Goal: Information Seeking & Learning: Learn about a topic

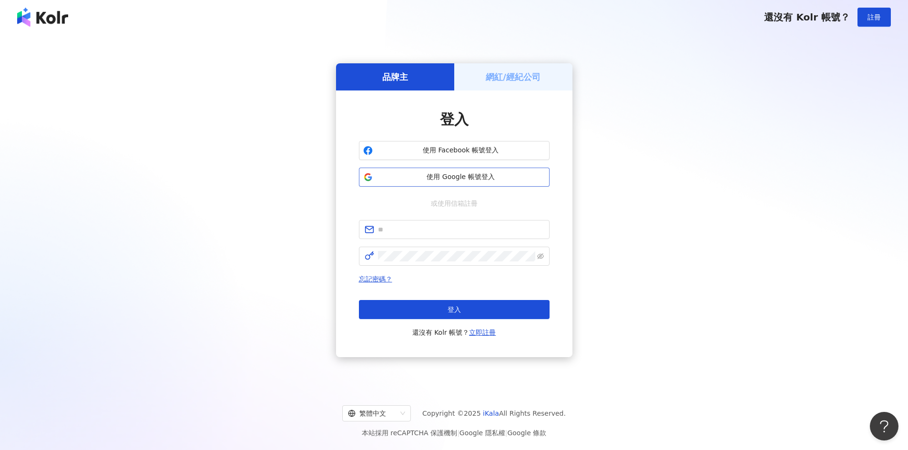
click at [449, 174] on span "使用 Google 帳號登入" at bounding box center [461, 178] width 169 height 10
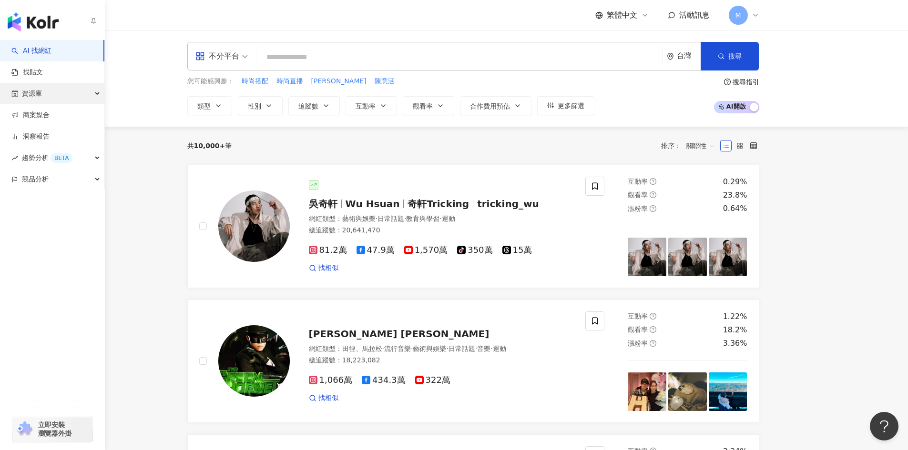
click at [92, 92] on div "資源庫" at bounding box center [52, 93] width 104 height 21
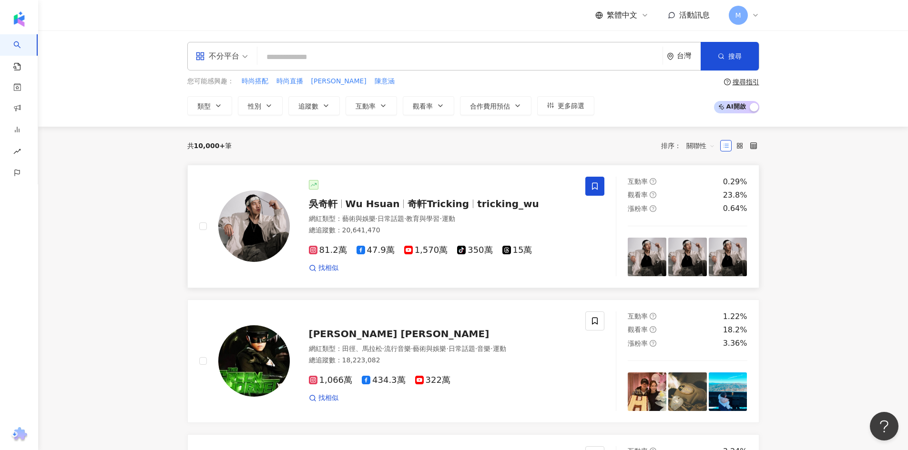
click at [599, 190] on icon at bounding box center [595, 186] width 9 height 9
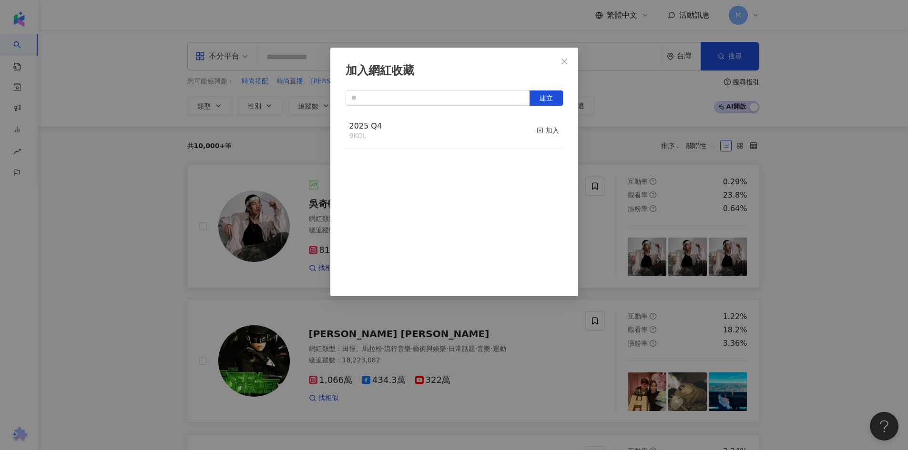
click at [563, 64] on icon "close" at bounding box center [565, 62] width 8 height 8
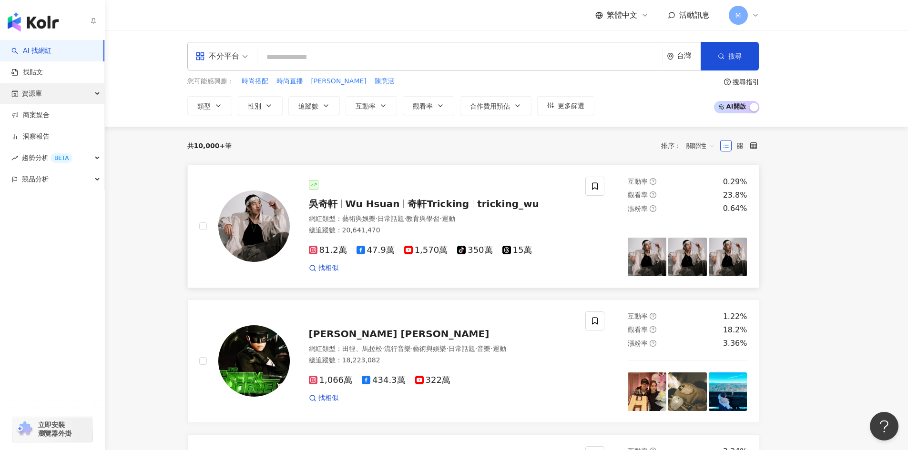
click at [96, 94] on icon "button" at bounding box center [98, 94] width 5 height 0
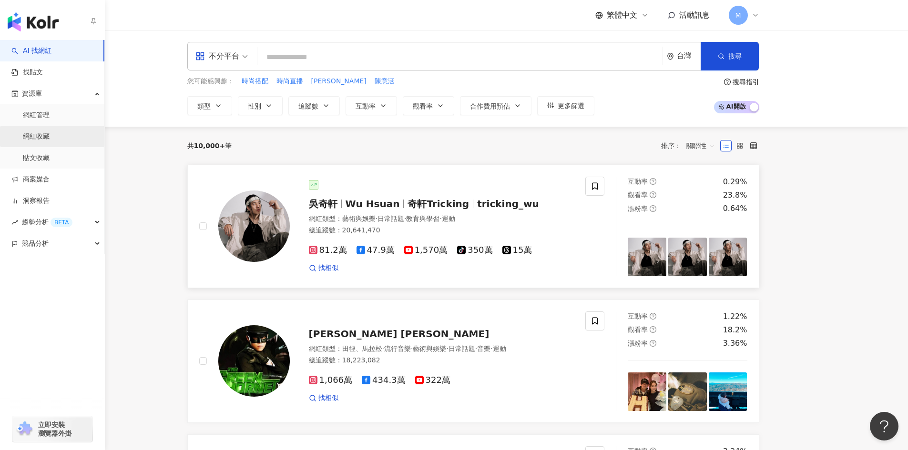
click at [50, 137] on link "網紅收藏" at bounding box center [36, 137] width 27 height 10
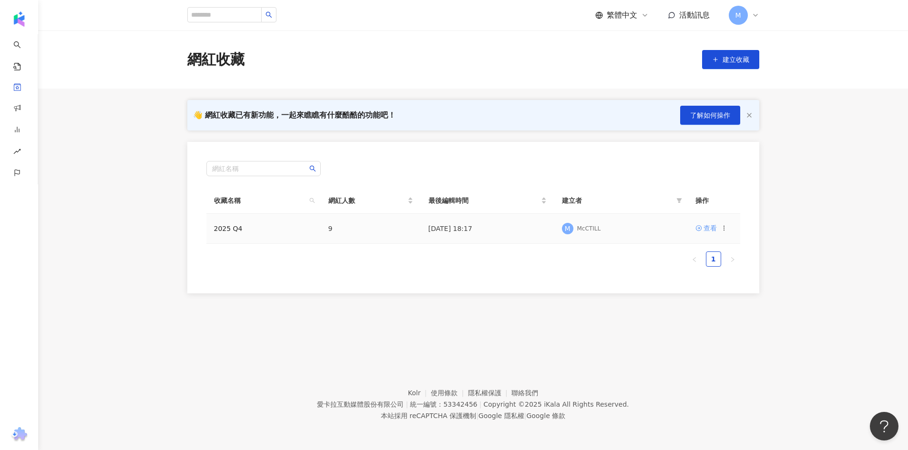
click at [705, 227] on div "查看" at bounding box center [710, 228] width 13 height 10
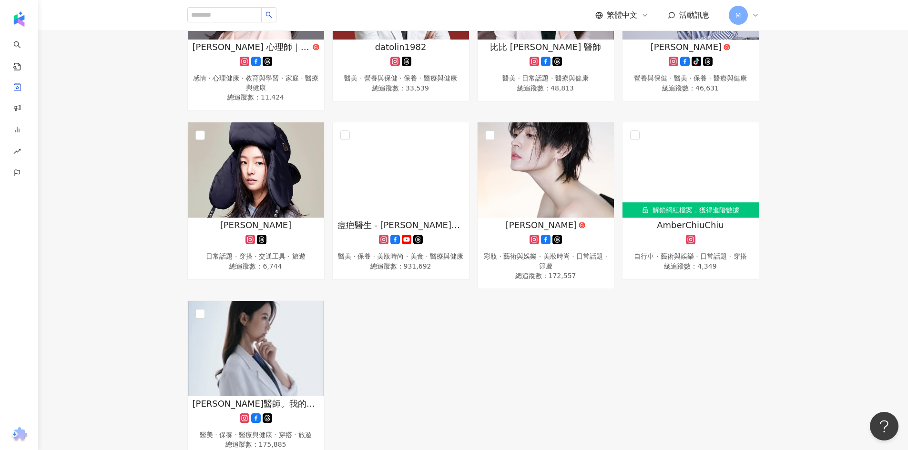
scroll to position [184, 0]
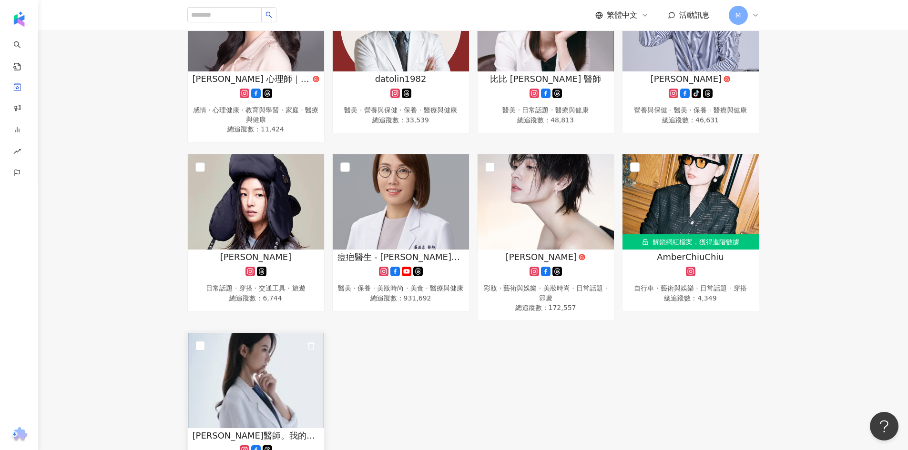
click at [258, 373] on img at bounding box center [256, 380] width 136 height 95
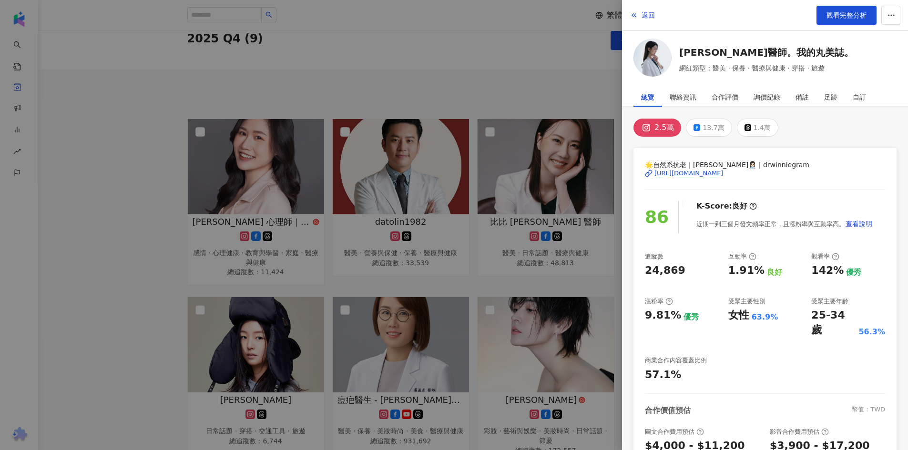
scroll to position [0, 0]
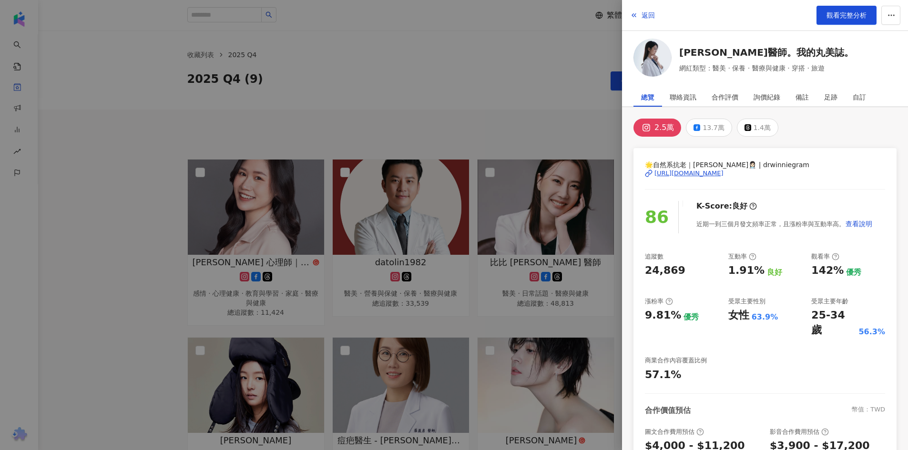
click at [551, 98] on div at bounding box center [454, 225] width 908 height 450
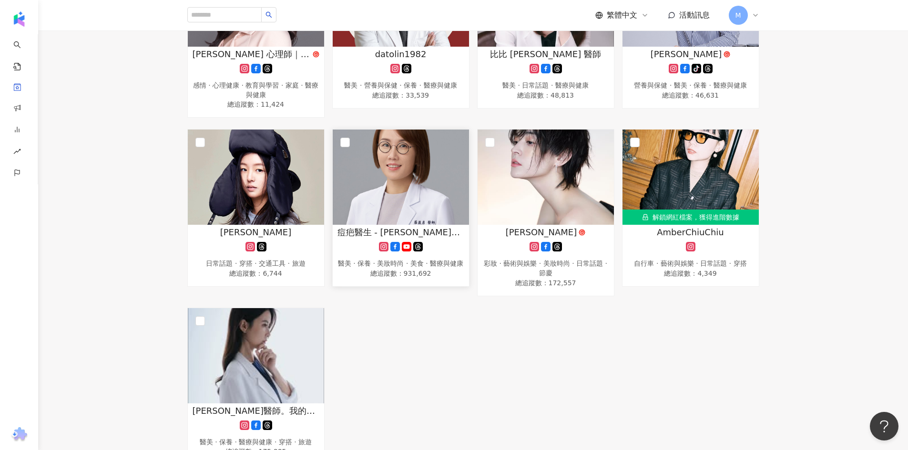
scroll to position [143, 0]
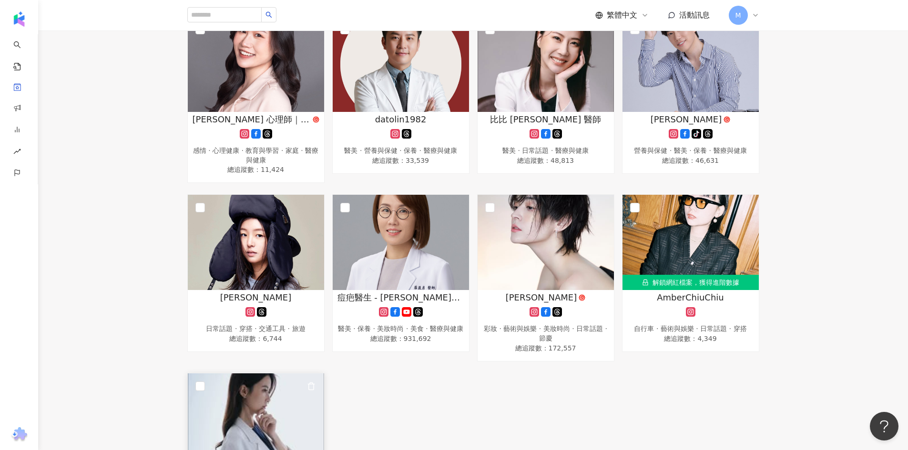
click at [292, 397] on img at bounding box center [256, 421] width 136 height 95
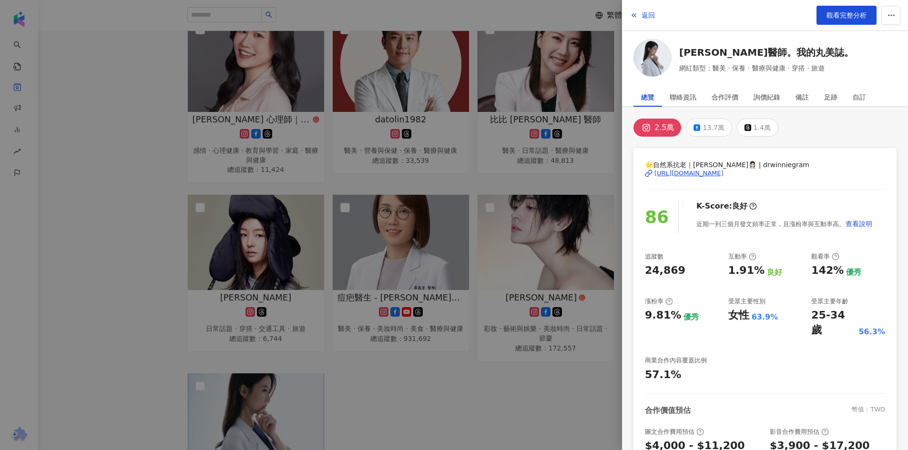
click at [859, 4] on div "返回 觀看完整分析" at bounding box center [765, 15] width 286 height 31
click at [854, 14] on span "觀看完整分析" at bounding box center [847, 15] width 40 height 8
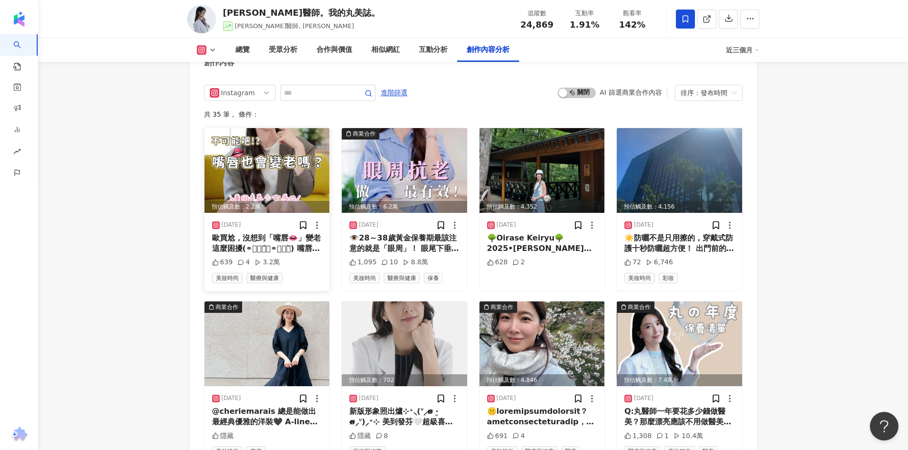
scroll to position [2955, 0]
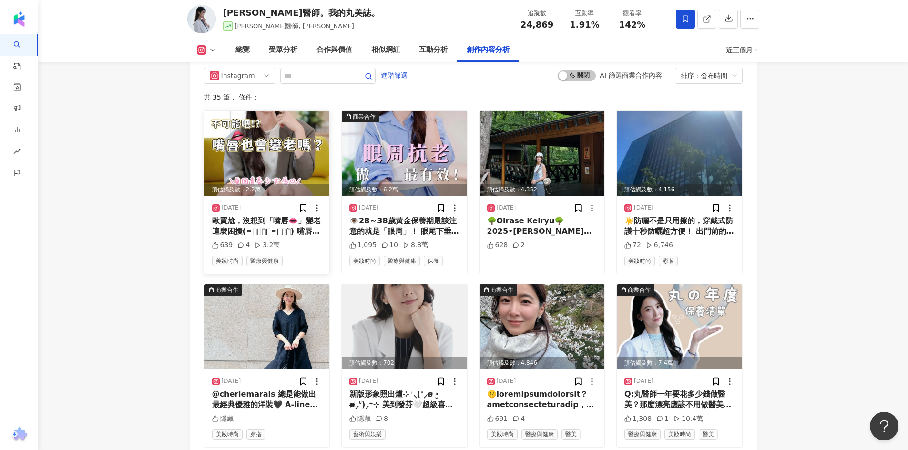
click at [279, 167] on img at bounding box center [266, 153] width 125 height 85
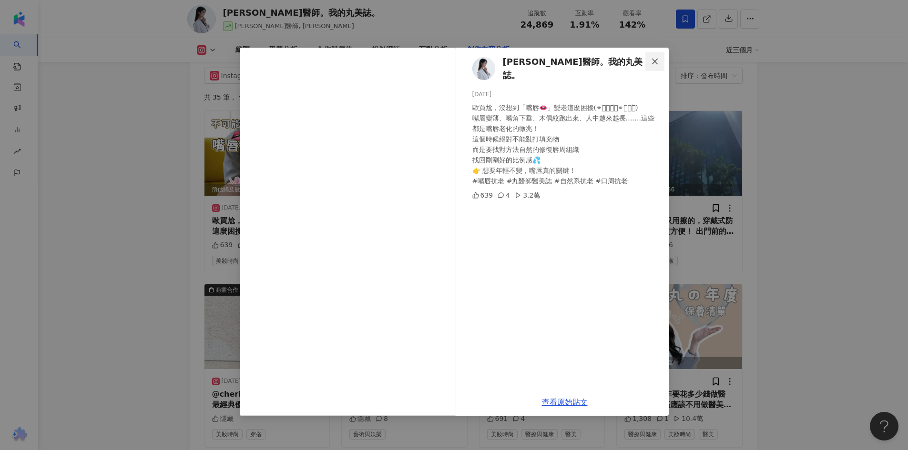
click at [660, 62] on span "Close" at bounding box center [654, 62] width 19 height 8
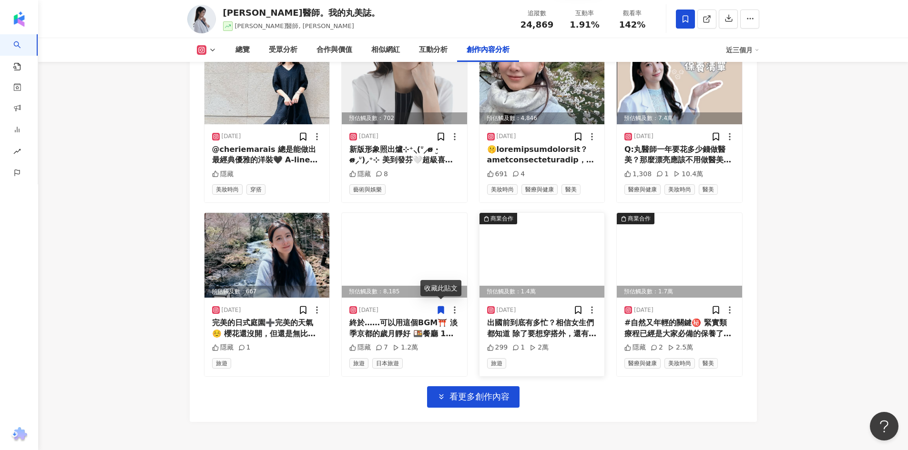
scroll to position [3275, 0]
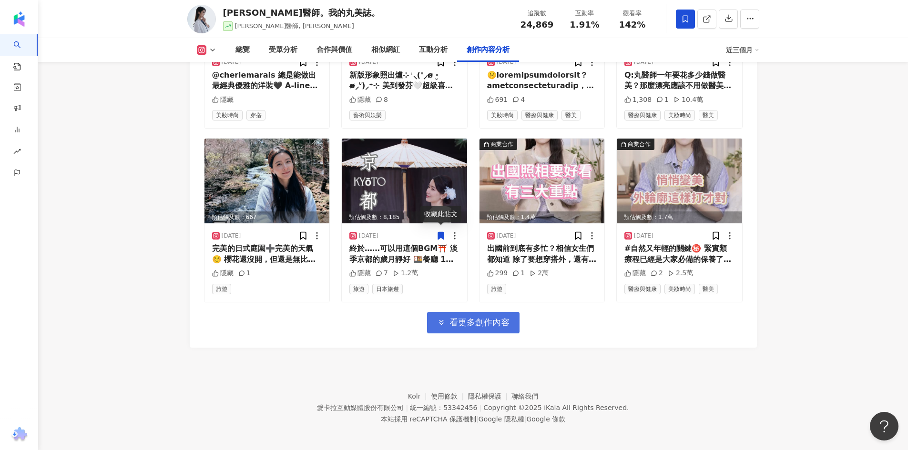
click at [482, 322] on span "看更多創作內容" at bounding box center [479, 322] width 60 height 10
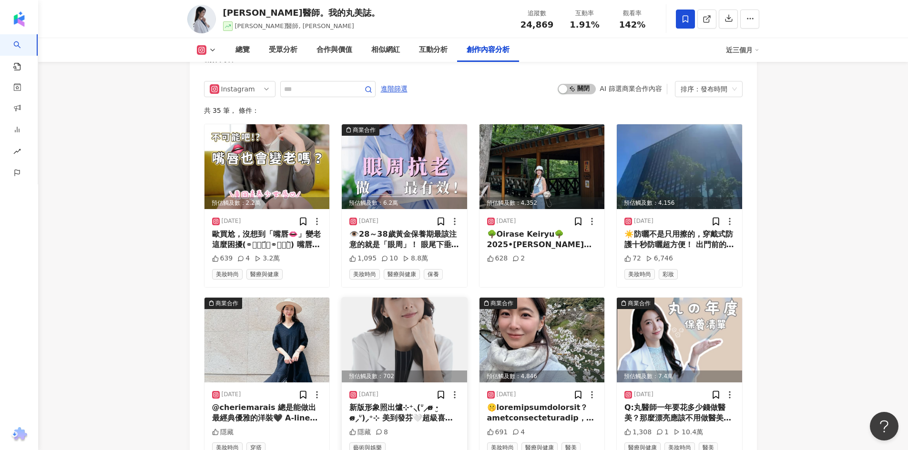
scroll to position [2941, 0]
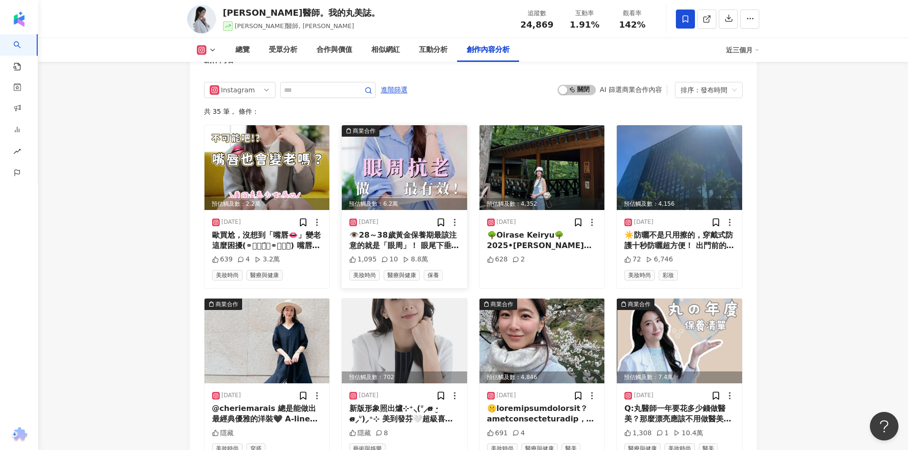
click at [393, 230] on div "👁️28～38歲黃金保養期最該注意的就是「眼周」！ 眼尾下垂、眼皮腫腫泡泡、眼皮鬆鬆皺皺、畫眼線被吃掉？那代表老化正在偷襲你⚠️⚠️⚠️ 眼周抗老只要及早開始…" at bounding box center [404, 240] width 110 height 21
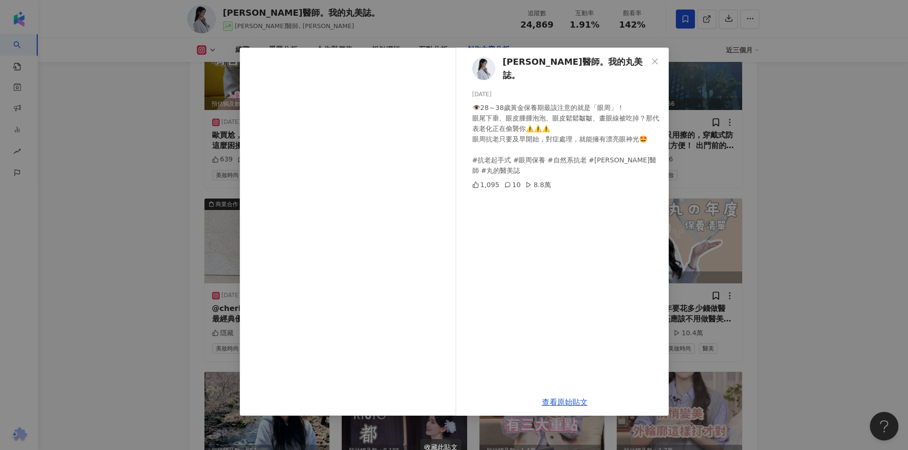
scroll to position [3036, 0]
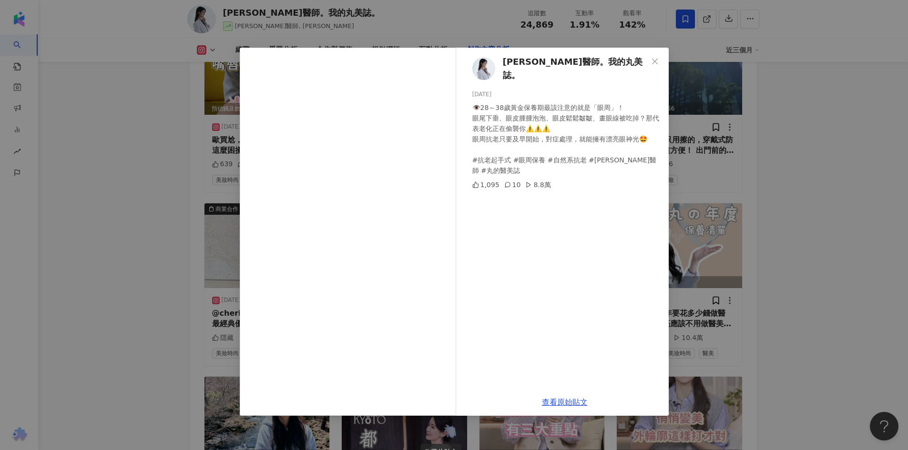
drag, startPoint x: 524, startPoint y: 172, endPoint x: 556, endPoint y: 169, distance: 32.1
click at [556, 180] on div "1,095 10 8.8萬" at bounding box center [566, 185] width 189 height 10
click at [834, 127] on div "[PERSON_NAME]醫師。我的丸美誌。 [DATE] 👁️28～38歲黃金保養期最該注意的就是「眼周」！ 眼尾下垂、眼皮腫腫泡泡、眼皮鬆鬆皺皺、畫眼線被…" at bounding box center [454, 225] width 908 height 450
